Goal: Information Seeking & Learning: Learn about a topic

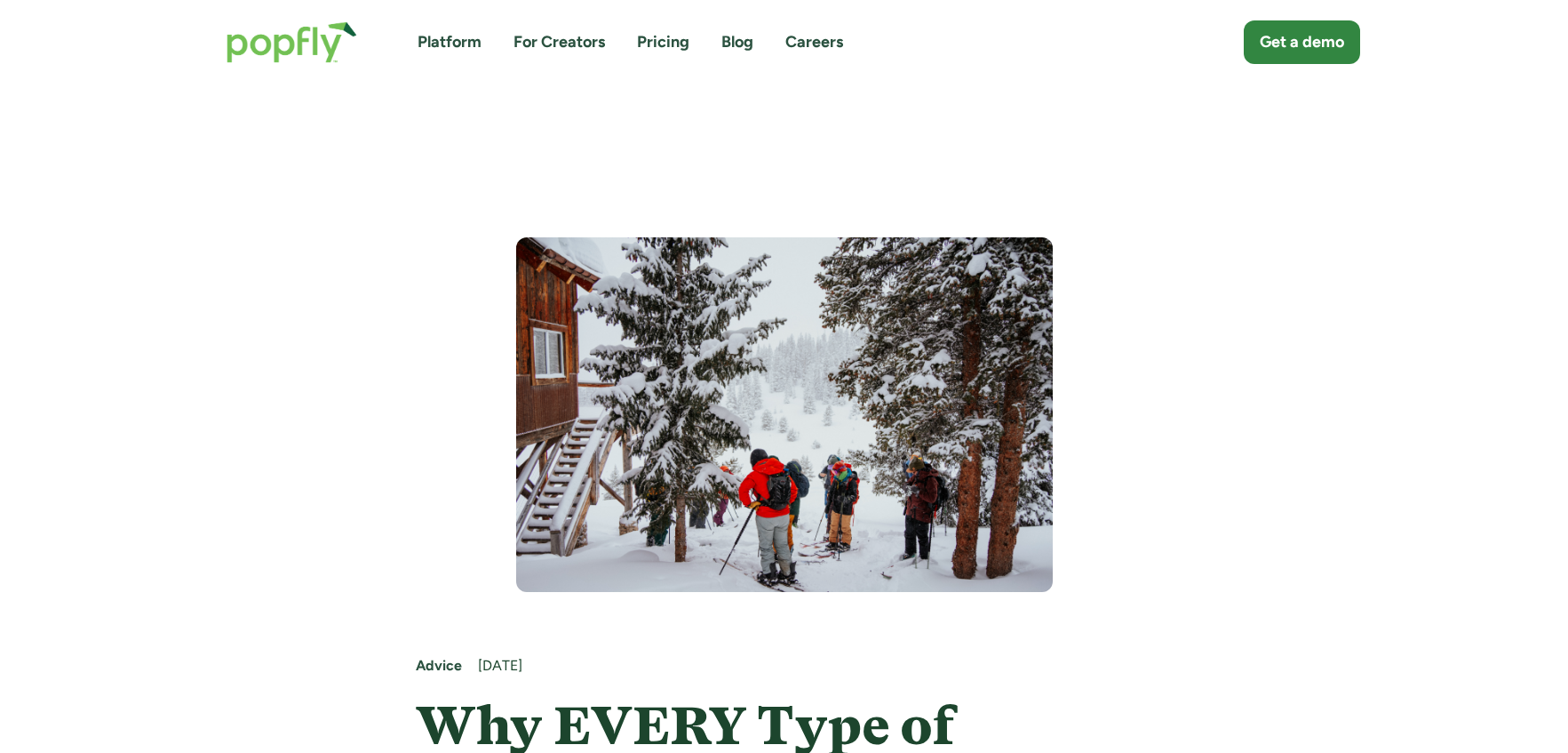
click at [353, 31] on img "home" at bounding box center [291, 42] width 166 height 77
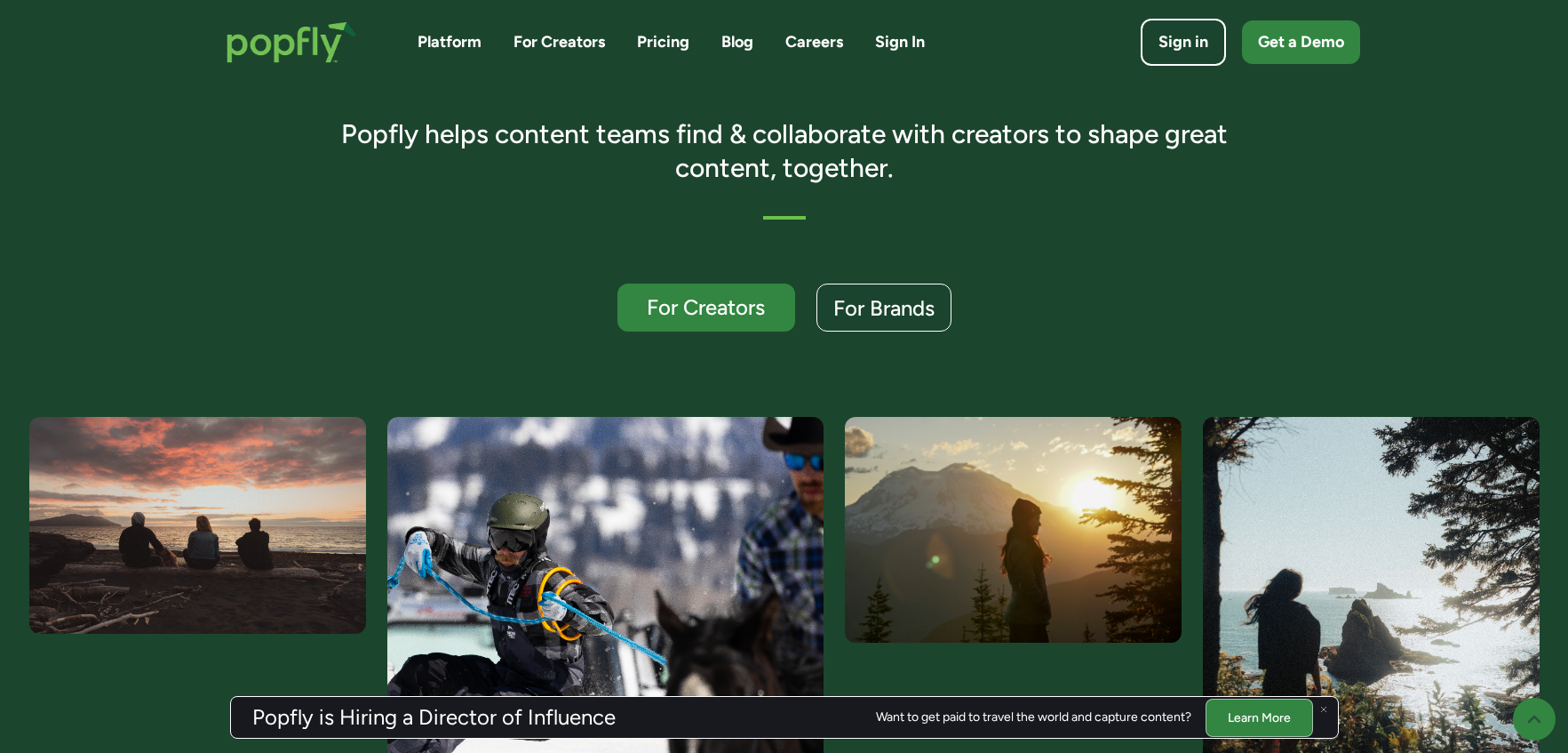
scroll to position [354, 0]
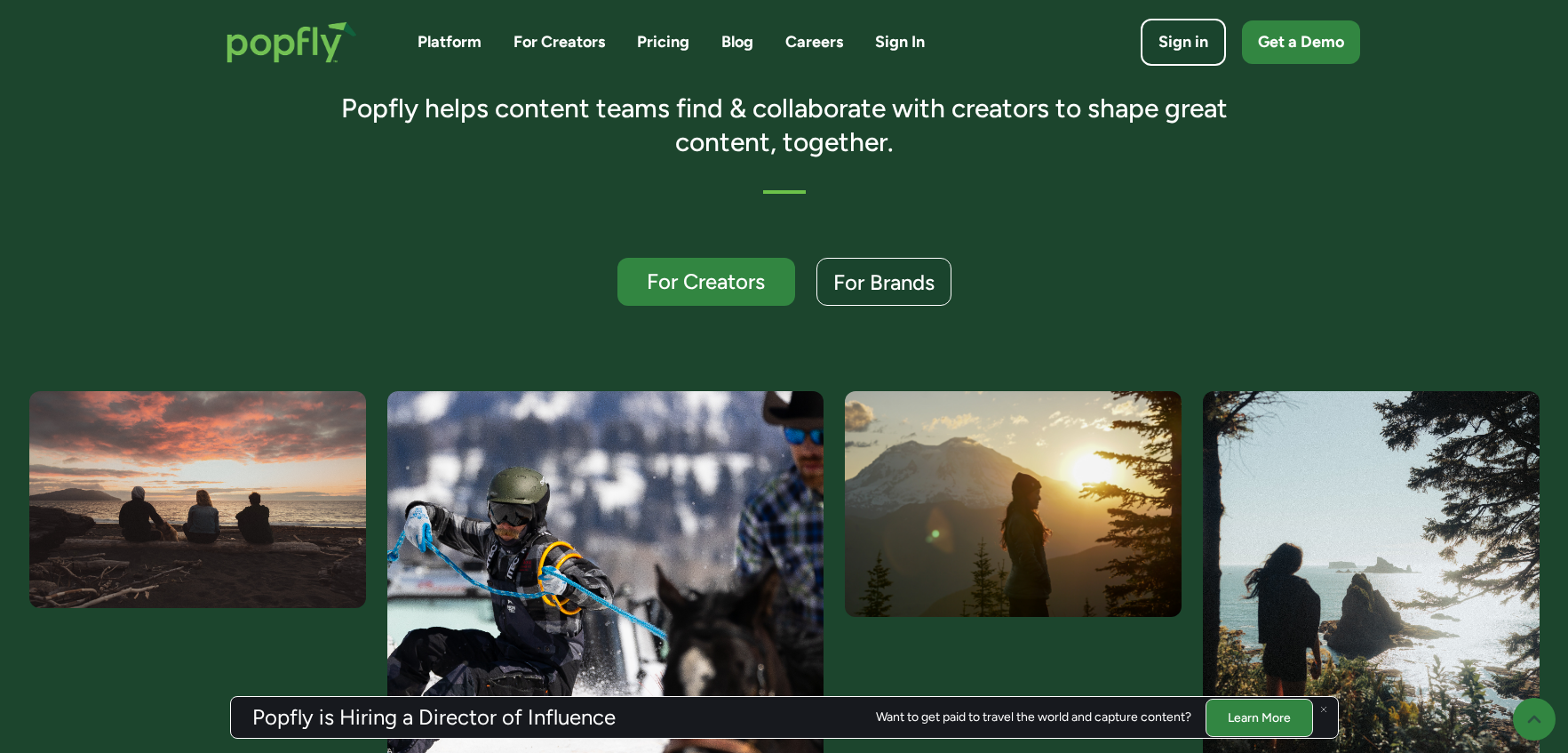
click at [1250, 730] on link "Learn More" at bounding box center [1260, 716] width 108 height 38
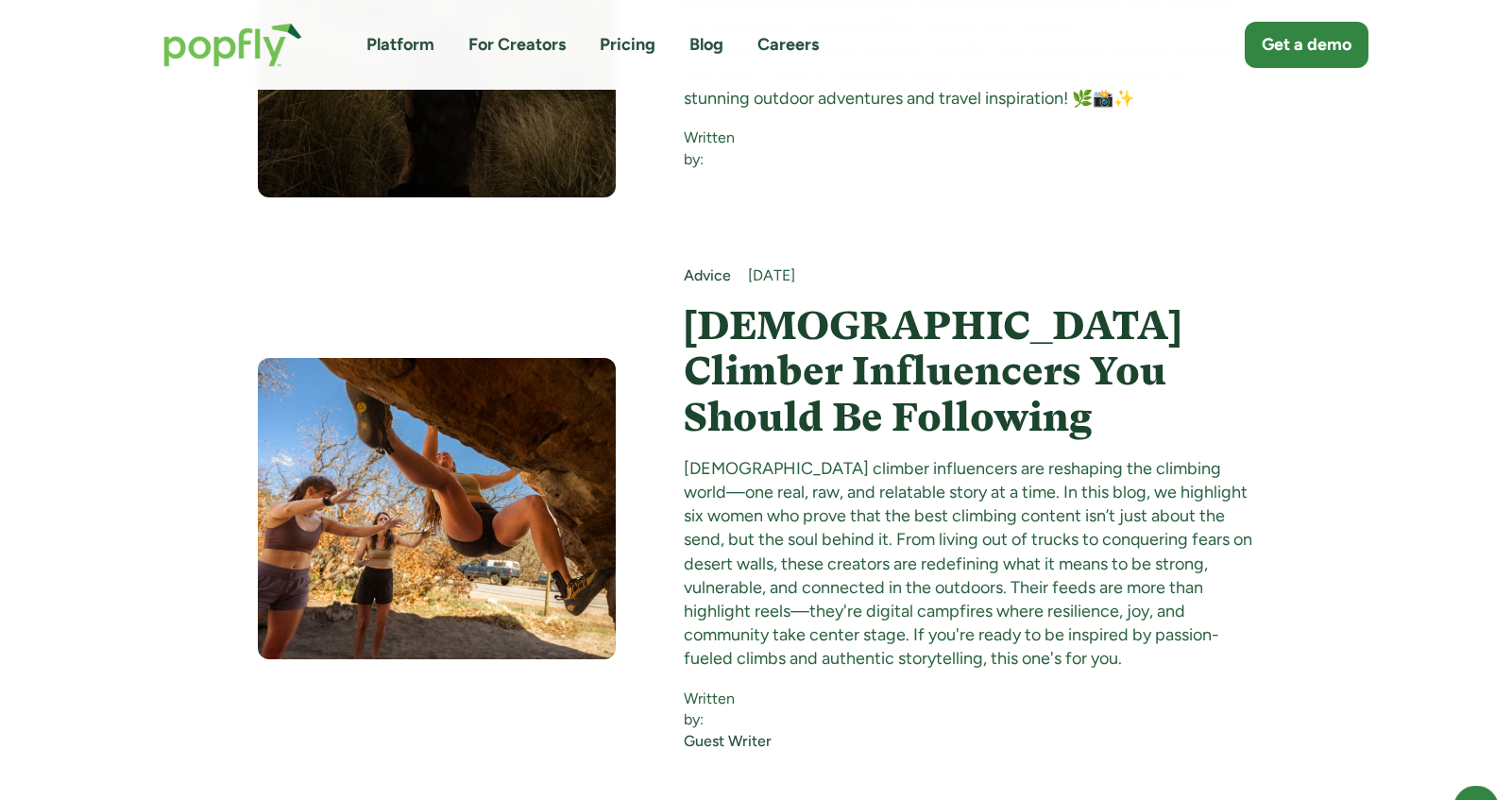
scroll to position [20576, 0]
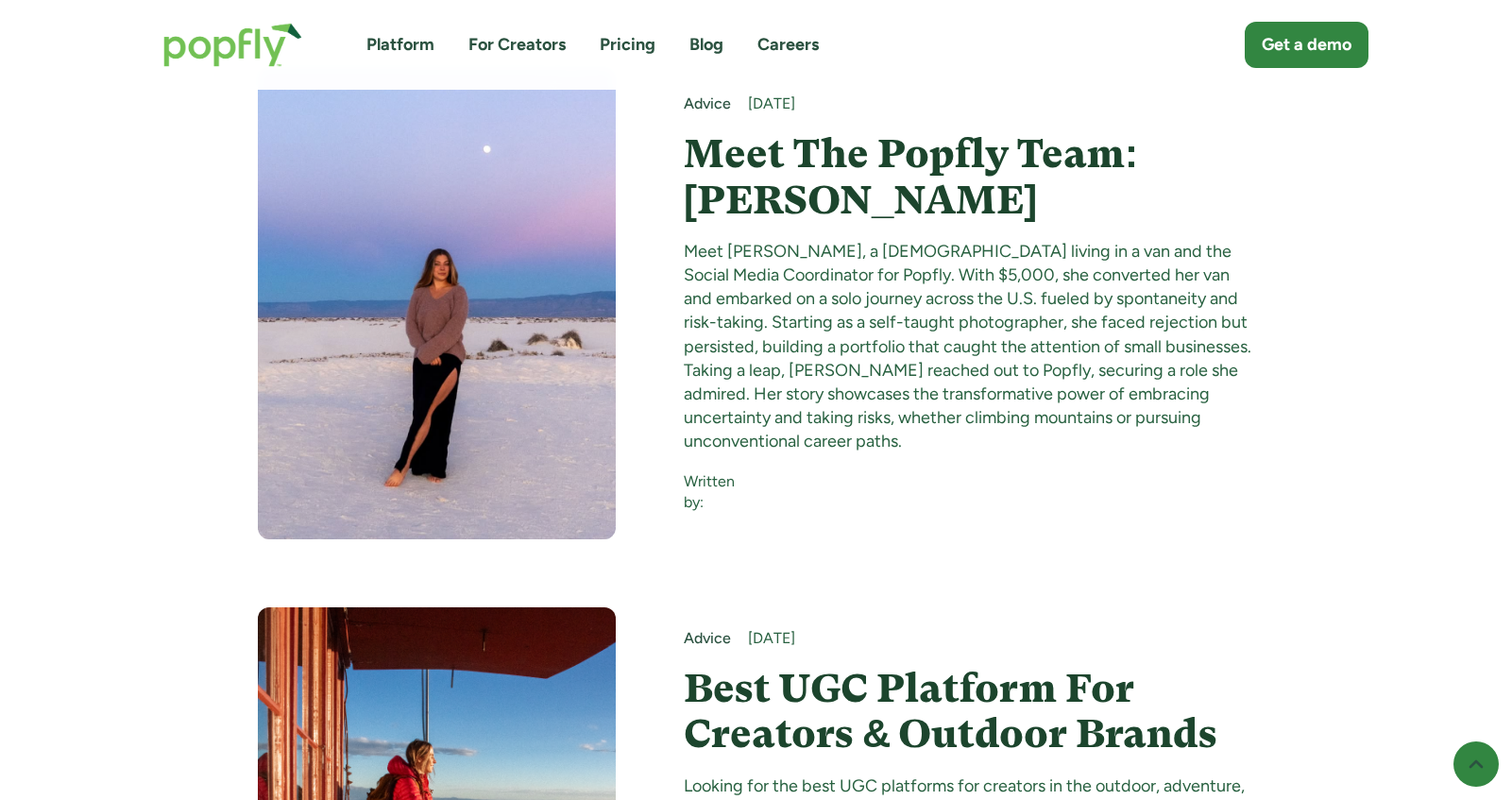
drag, startPoint x: 1242, startPoint y: 446, endPoint x: 923, endPoint y: 400, distance: 322.3
click at [923, 665] on h4 "Best UGC Platform For Creators & Outdoor Brands" at bounding box center [968, 711] width 571 height 92
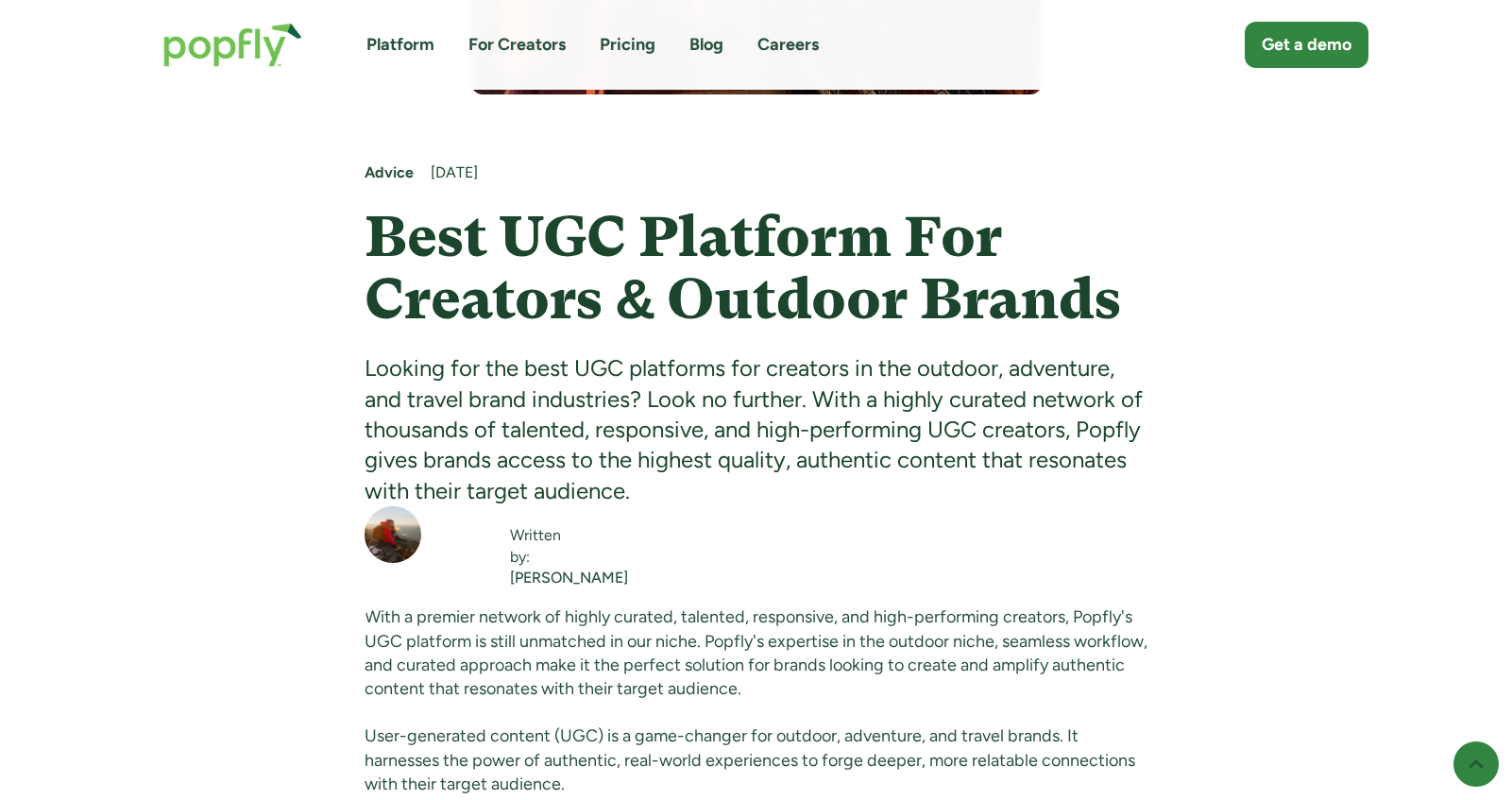
scroll to position [811, 0]
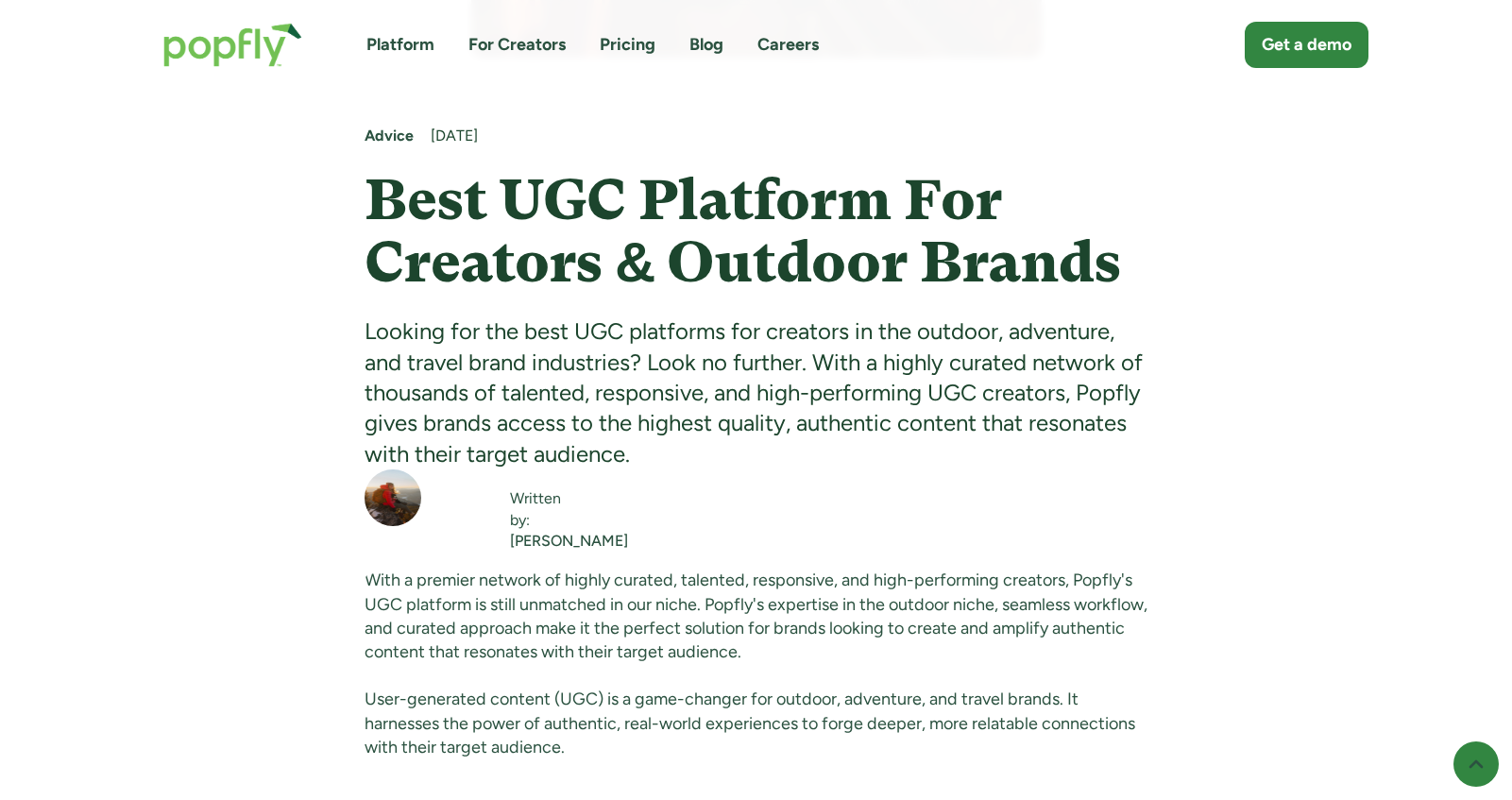
click at [796, 267] on h1 "Best UGC Platform For Creators & Outdoor Brands" at bounding box center [755, 231] width 783 height 124
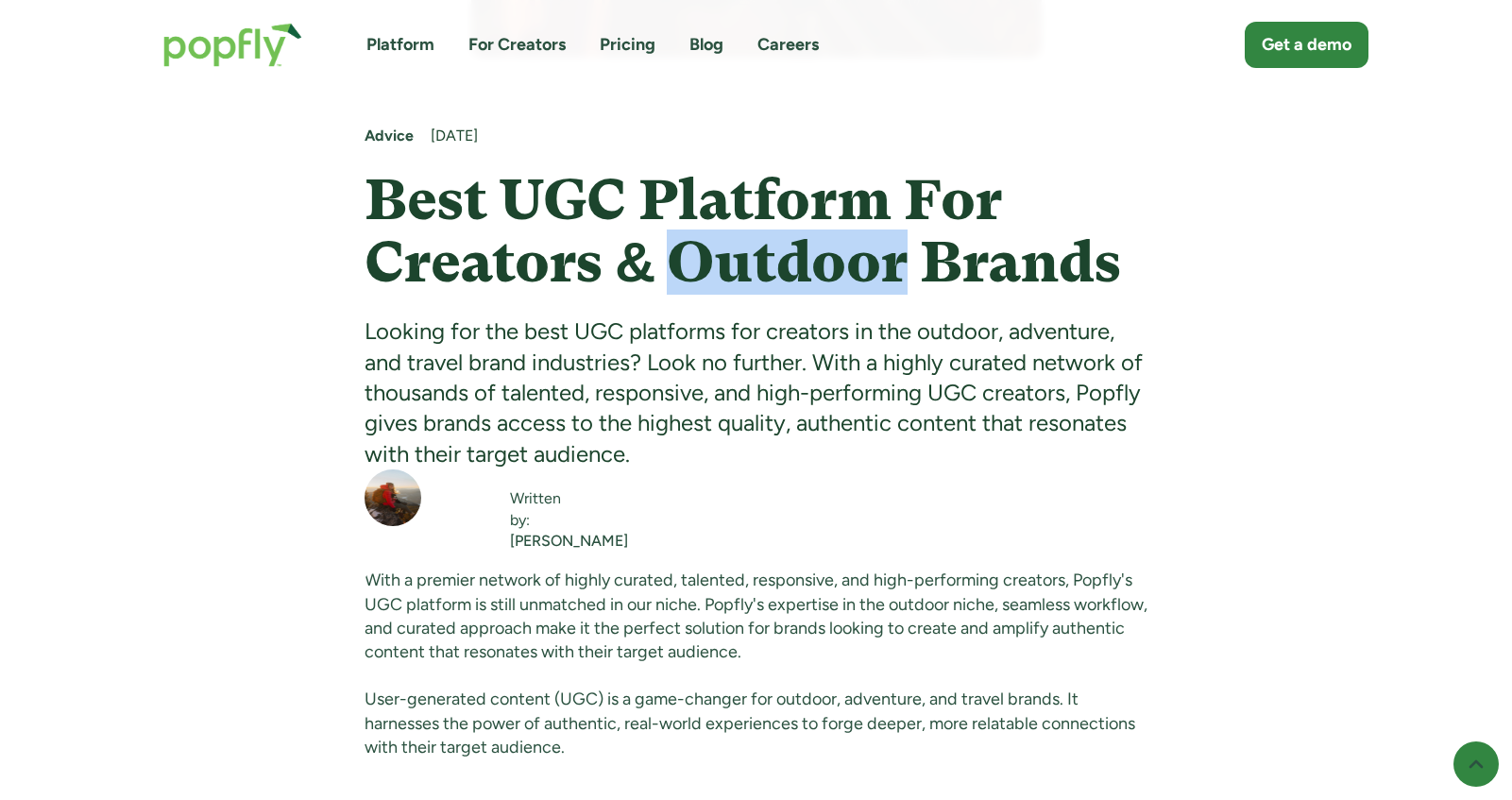
click at [796, 267] on h1 "Best UGC Platform For Creators & Outdoor Brands" at bounding box center [755, 231] width 783 height 124
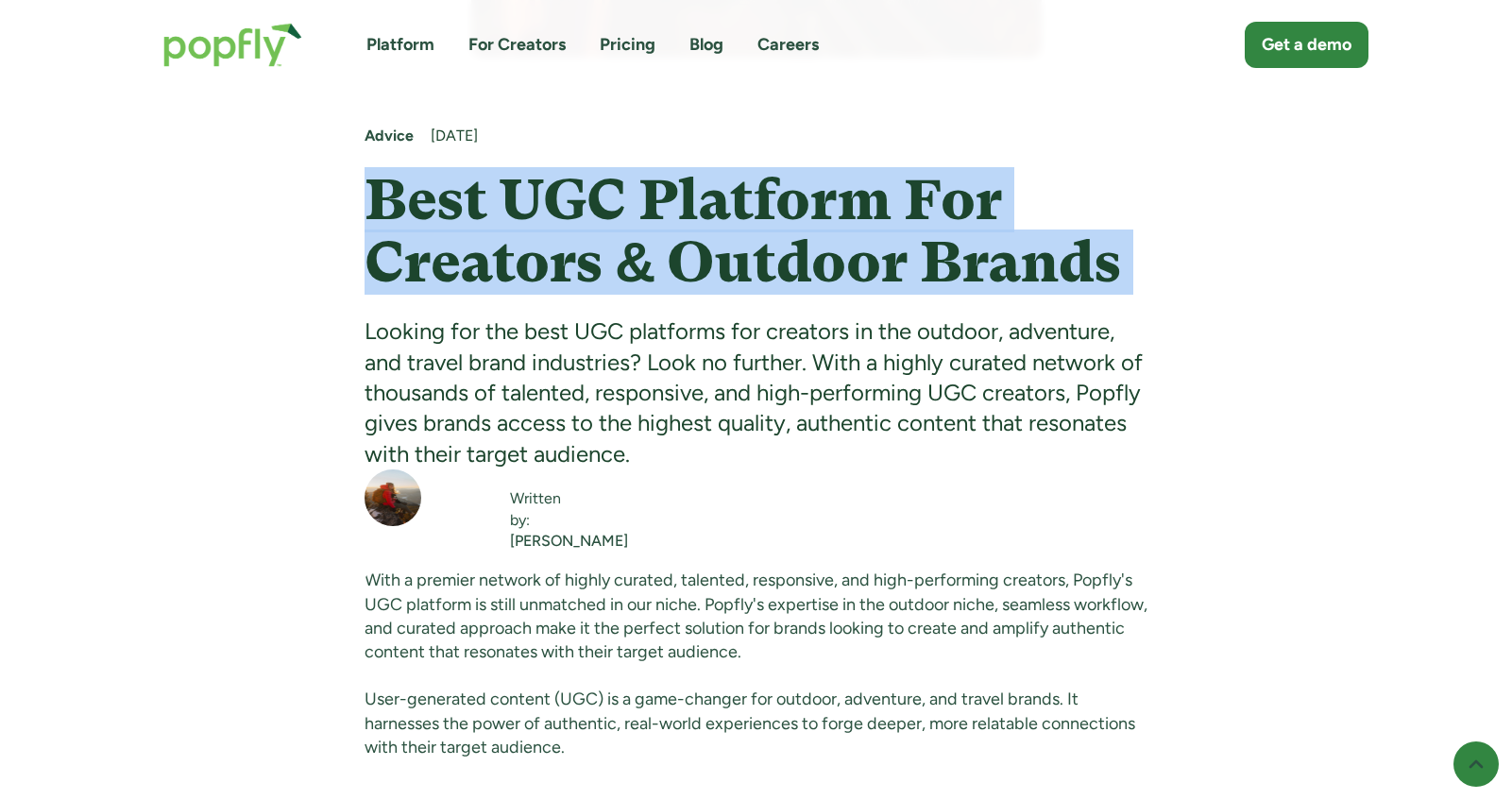
click at [796, 267] on h1 "Best UGC Platform For Creators & Outdoor Brands" at bounding box center [755, 231] width 783 height 124
copy h1 "Best UGC Platform For Creators & Outdoor Brands"
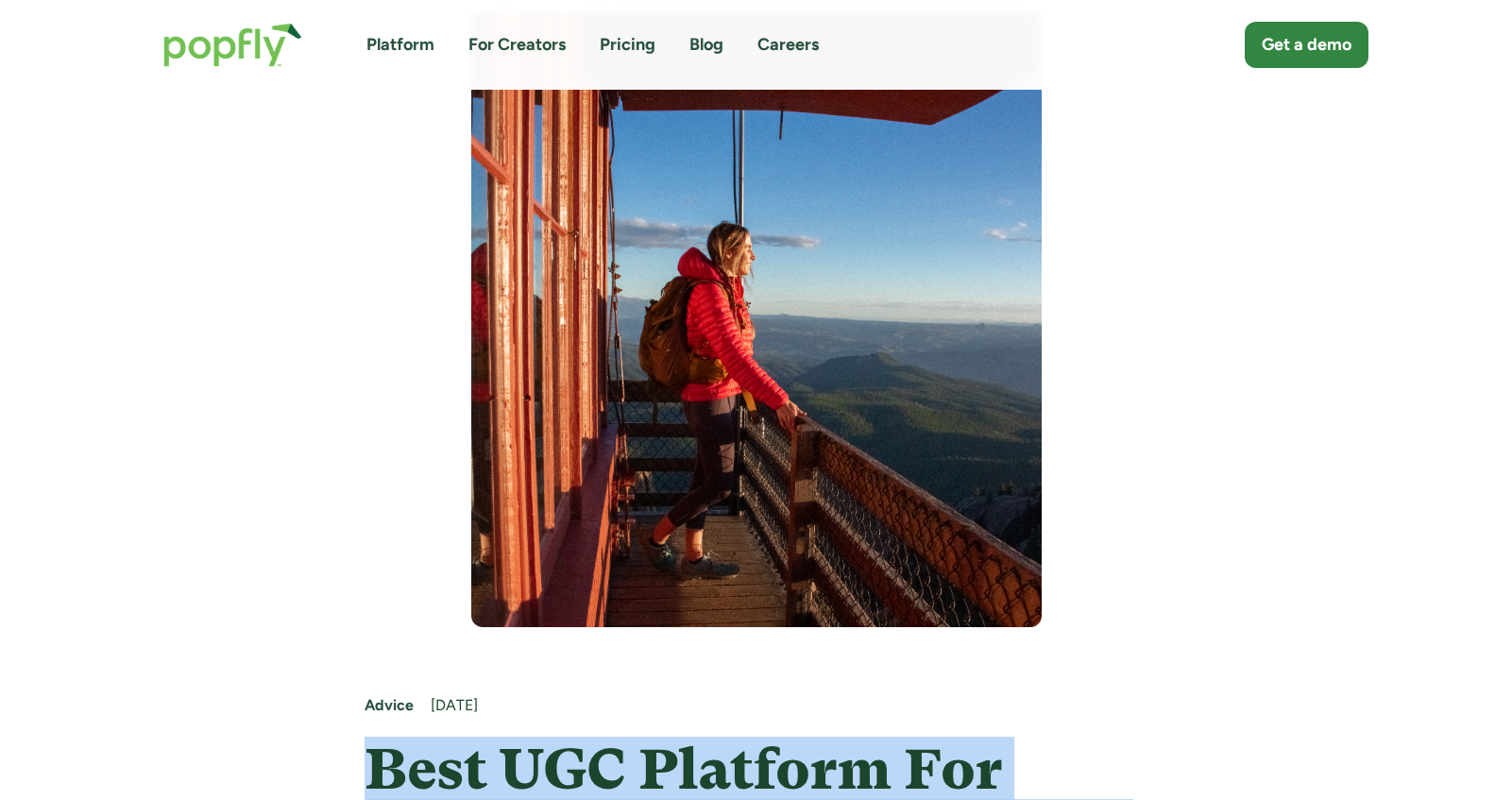
scroll to position [236, 0]
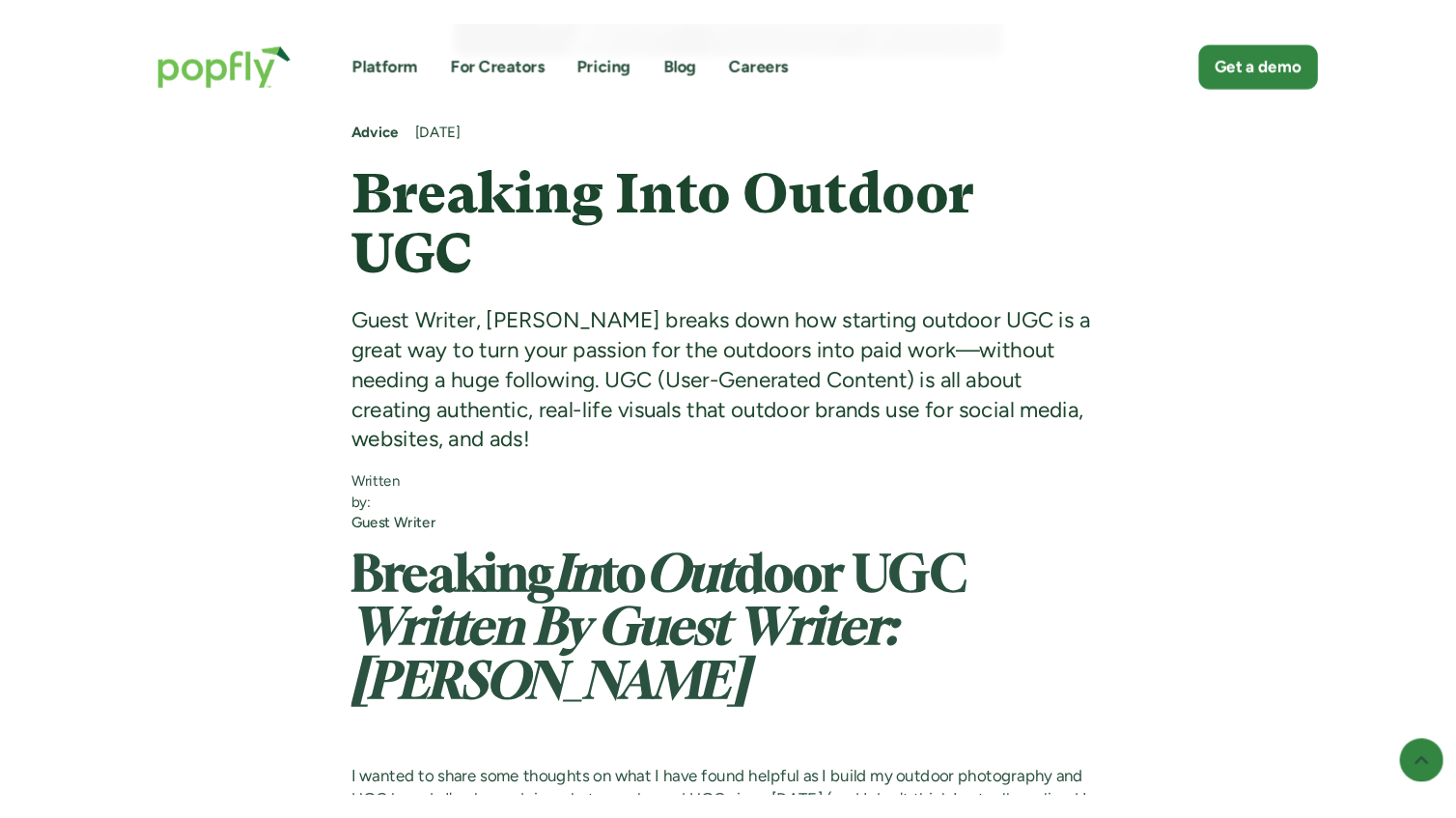
scroll to position [954, 0]
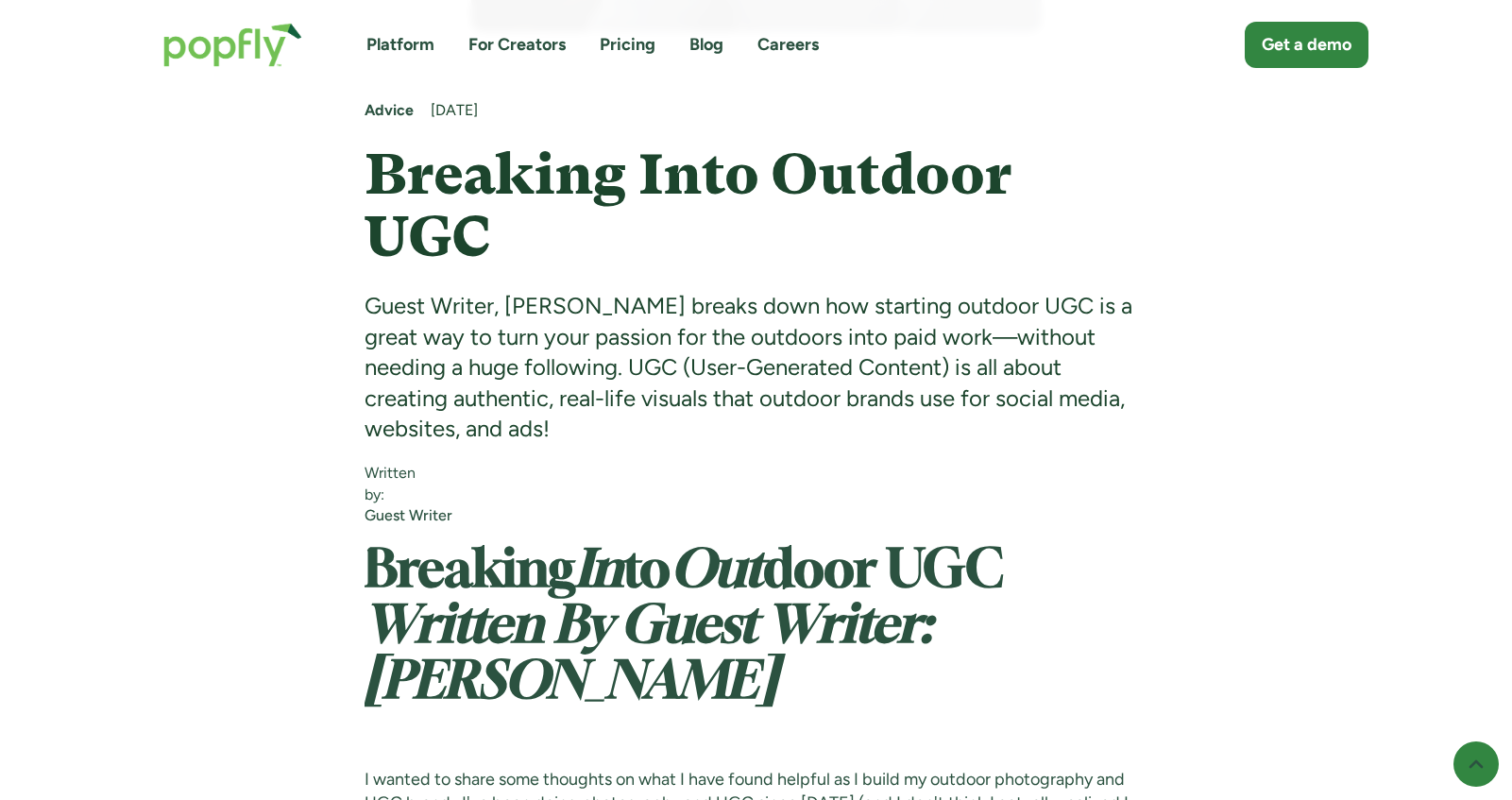
click at [542, 244] on h1 "Breaking Into Outdoor UGC" at bounding box center [755, 205] width 783 height 124
click at [791, 143] on h1 "Breaking Into Outdoor UGC" at bounding box center [755, 205] width 783 height 124
click at [489, 255] on h1 "Breaking Into Outdoor UGC" at bounding box center [755, 205] width 783 height 124
click at [499, 681] on h1 "Breaking In to Out door UGC Written By Guest Writer: Ryan Heck ‍ ‍" at bounding box center [755, 656] width 783 height 225
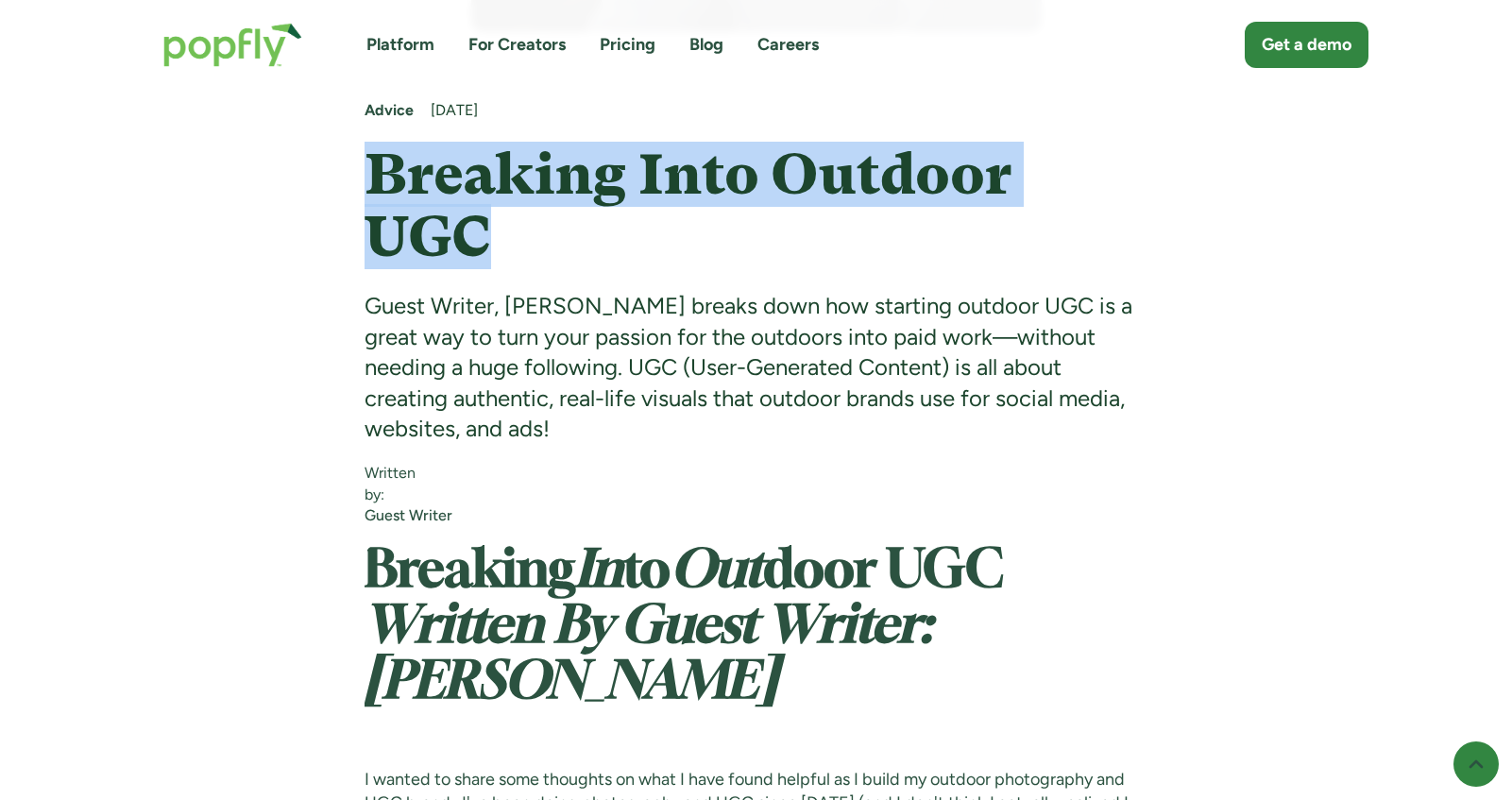
drag, startPoint x: 533, startPoint y: 243, endPoint x: 372, endPoint y: 176, distance: 174.4
click at [372, 175] on h1 "Breaking Into Outdoor UGC" at bounding box center [755, 205] width 783 height 124
copy h1 "Breaking Into Outdoor UGC"
